Goal: Task Accomplishment & Management: Manage account settings

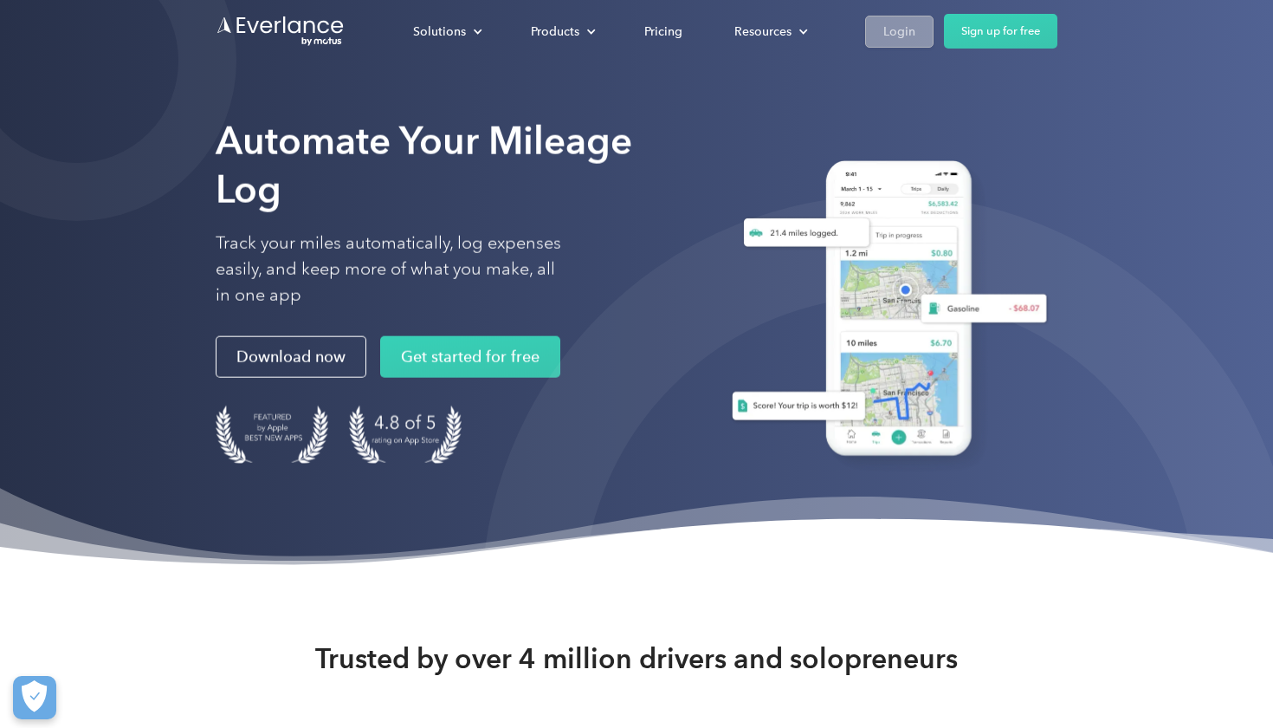
click at [903, 25] on div "Login" at bounding box center [900, 32] width 32 height 22
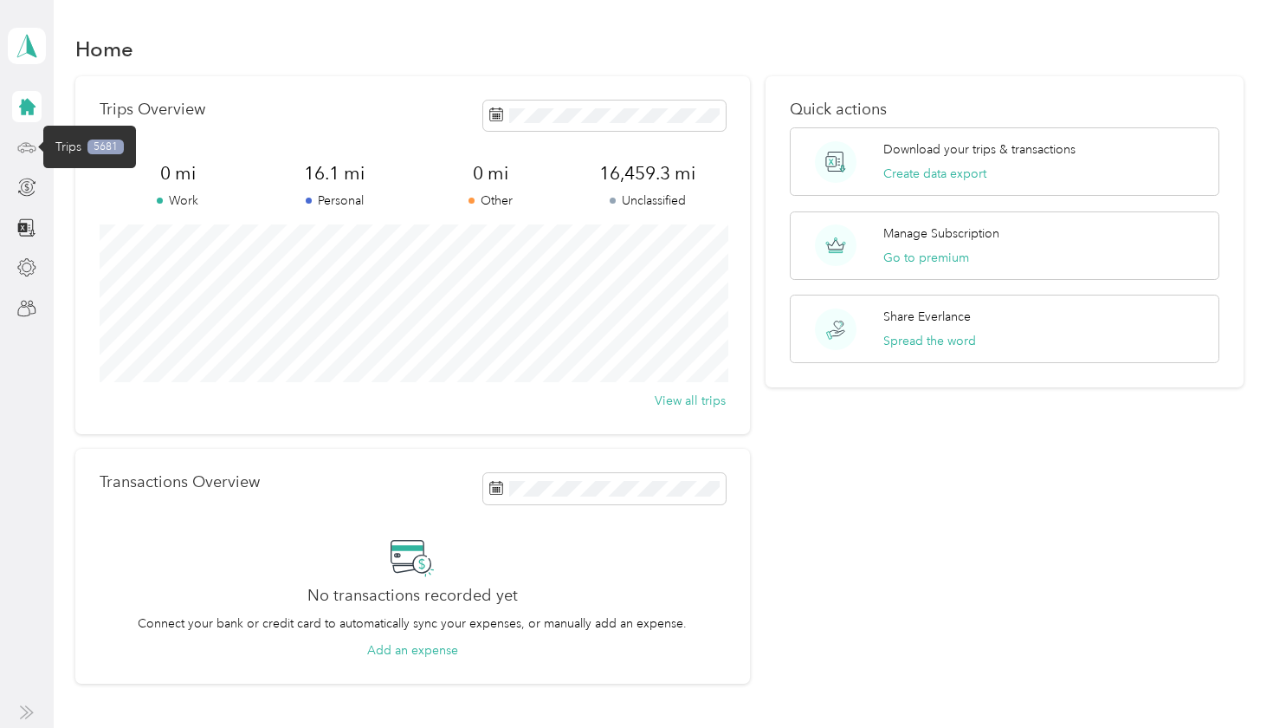
click at [27, 148] on icon at bounding box center [26, 147] width 19 height 19
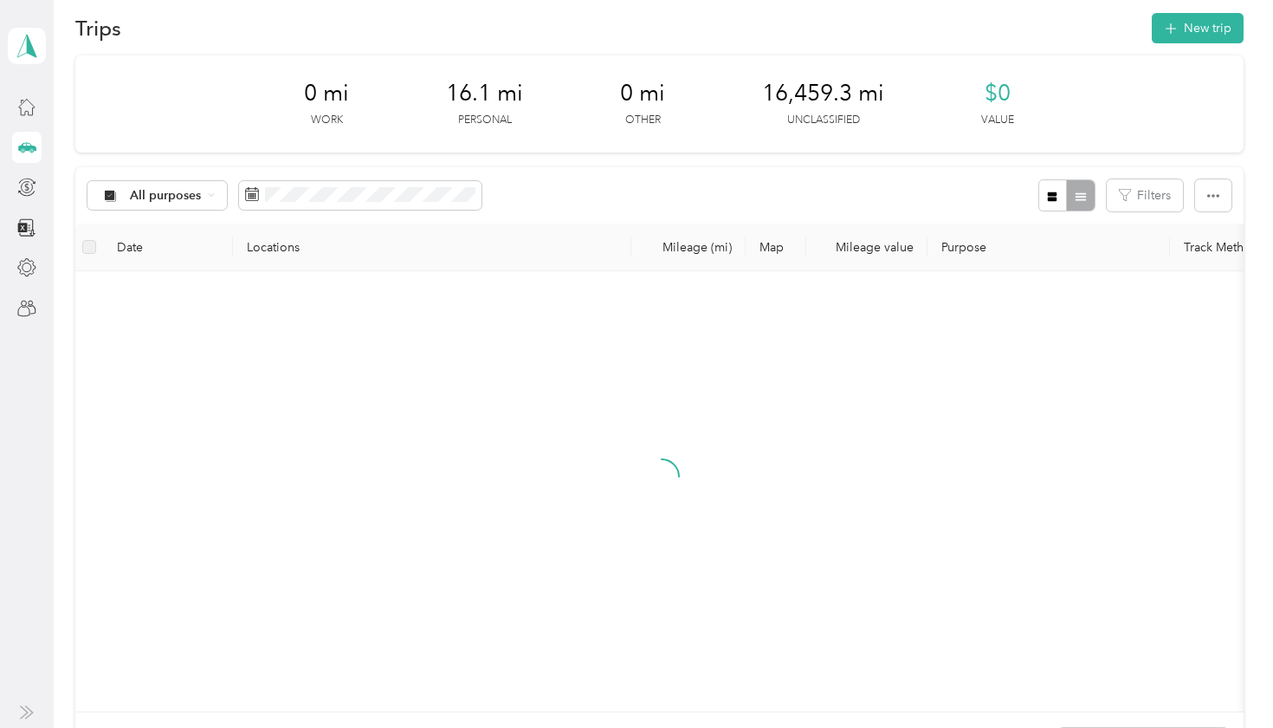
scroll to position [22, 0]
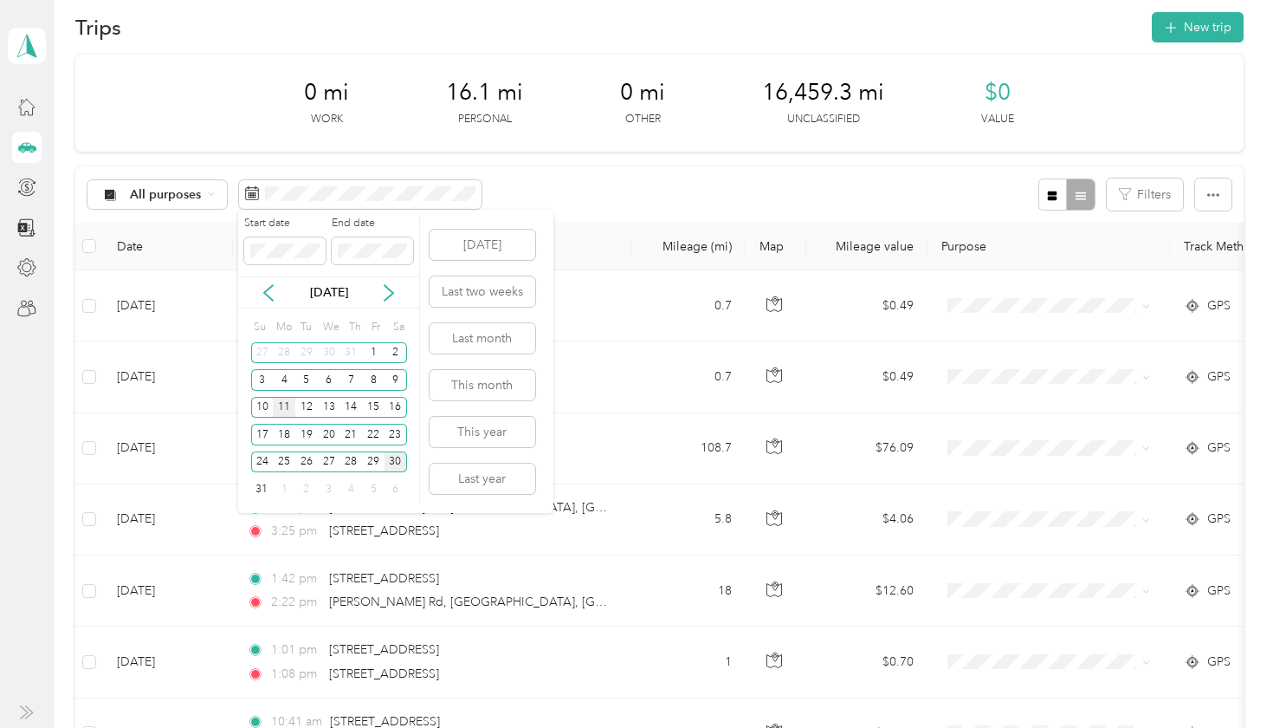
click at [287, 404] on div "11" at bounding box center [284, 408] width 23 height 22
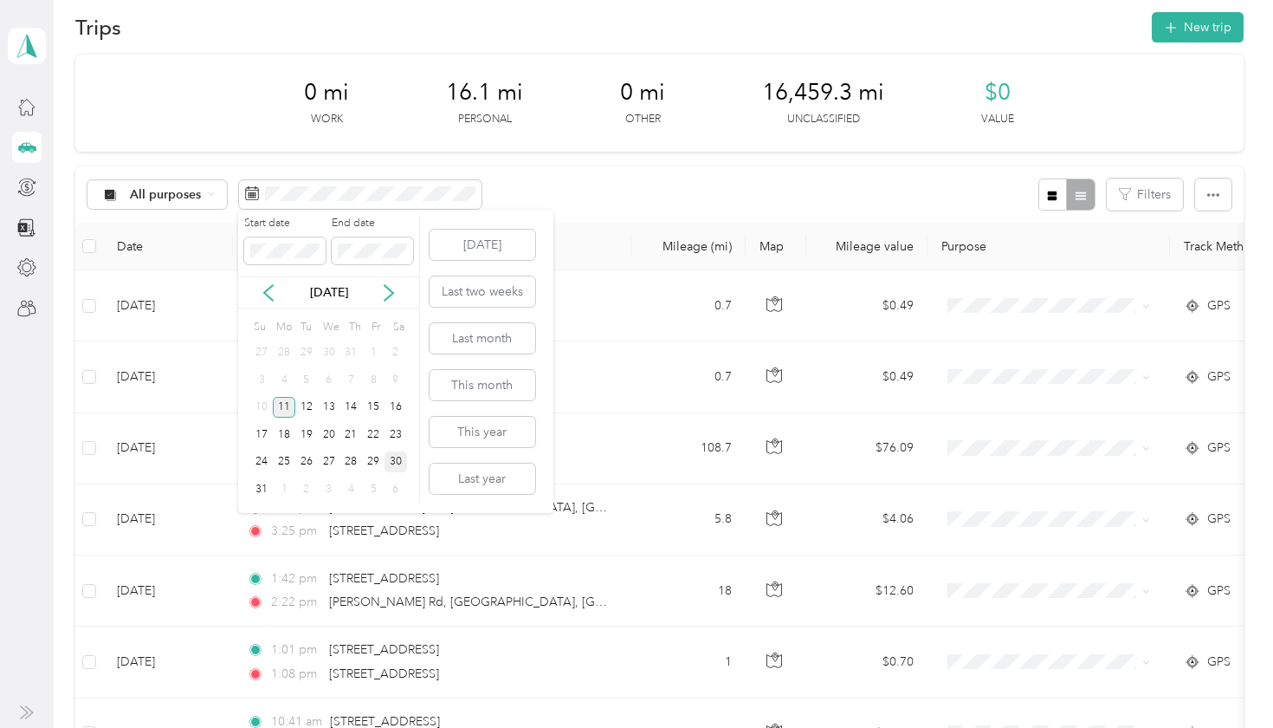
click at [287, 404] on div "11" at bounding box center [284, 408] width 23 height 22
